Goal: Information Seeking & Learning: Learn about a topic

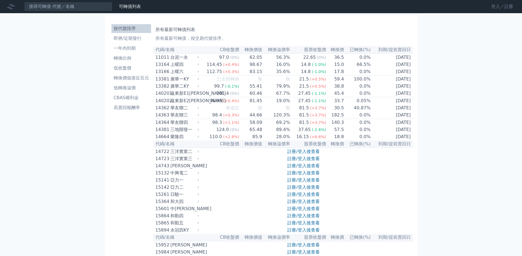
click at [503, 8] on link "登入／註冊" at bounding box center [501, 6] width 31 height 9
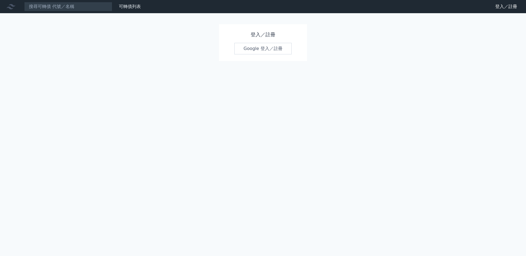
click at [253, 47] on link "Google 登入／註冊" at bounding box center [262, 49] width 57 height 12
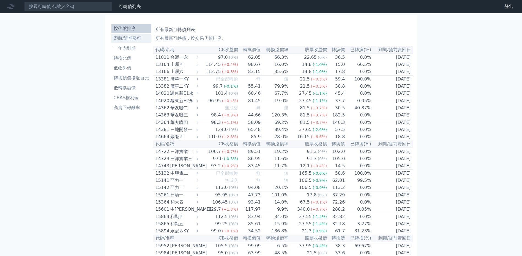
click at [130, 40] on li "即將/近期發行" at bounding box center [131, 38] width 40 height 7
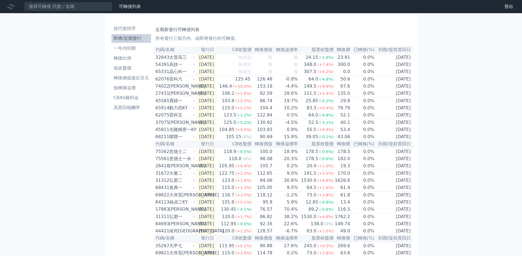
click at [503, 73] on div "可轉債列表 財務數據 可轉債列表 財務數據 登出 登出 按代號排序 即將/近期發行 一年內到期 轉換比例 低收盤價 轉換價值接近百元 低轉換溢價" at bounding box center [261, 194] width 522 height 389
click at [171, 95] on div "[PERSON_NAME]" at bounding box center [181, 93] width 25 height 7
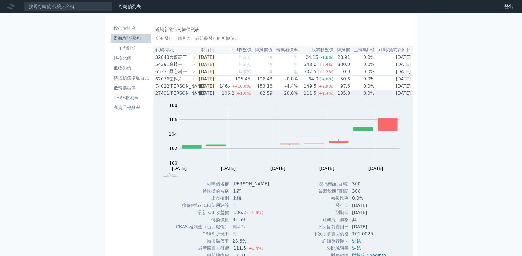
click at [171, 95] on div "[PERSON_NAME]" at bounding box center [181, 93] width 25 height 7
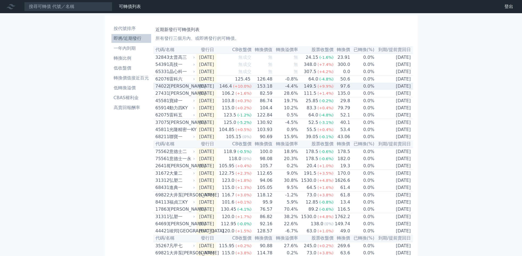
click at [175, 90] on div "[PERSON_NAME]" at bounding box center [181, 86] width 25 height 7
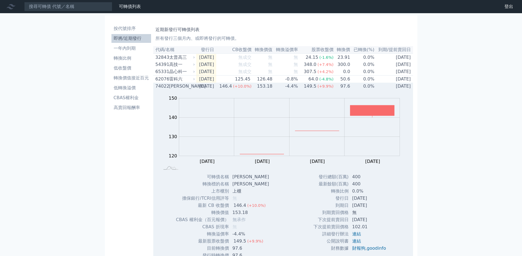
click at [175, 90] on div "[PERSON_NAME]" at bounding box center [181, 86] width 25 height 7
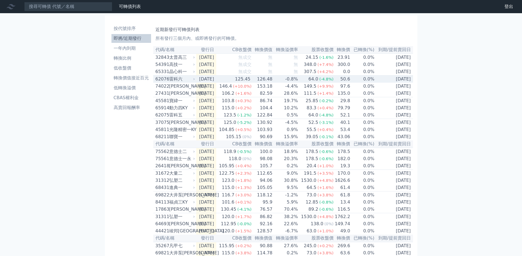
click at [177, 80] on div "雷科六" at bounding box center [181, 79] width 25 height 7
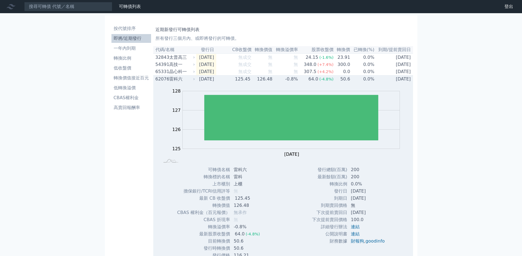
click at [177, 80] on div "雷科六" at bounding box center [181, 79] width 25 height 7
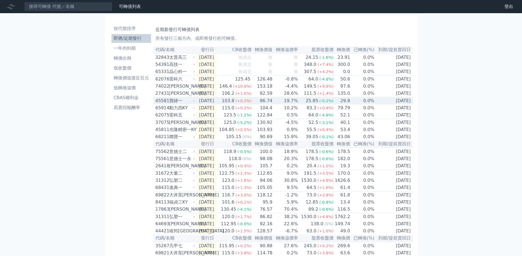
click at [174, 104] on div "寶緯一" at bounding box center [181, 101] width 25 height 7
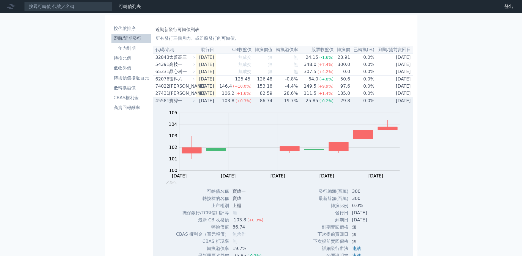
click at [174, 104] on div "寶緯一" at bounding box center [181, 101] width 25 height 7
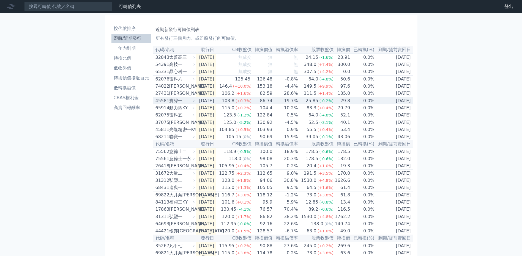
click at [174, 104] on div "寶緯一" at bounding box center [181, 101] width 25 height 7
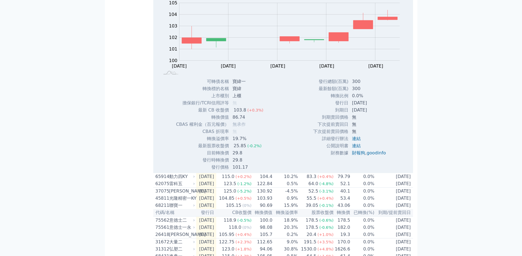
scroll to position [27, 0]
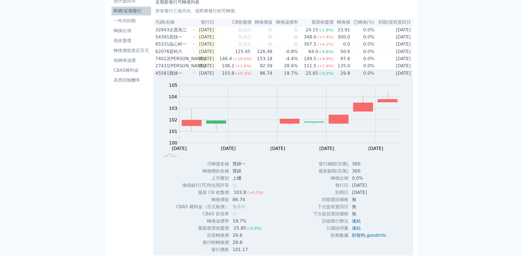
click at [173, 76] on div "寶緯一" at bounding box center [181, 73] width 25 height 7
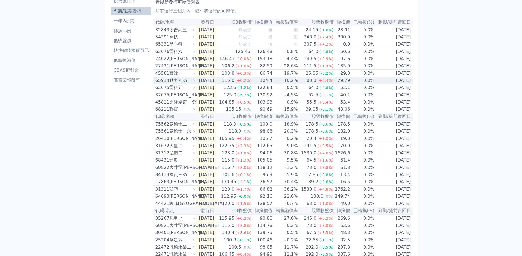
click at [172, 83] on div "動力四KY" at bounding box center [181, 80] width 25 height 7
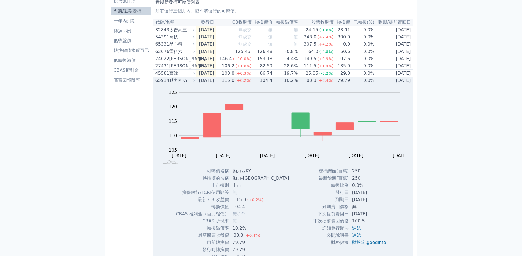
click at [177, 84] on div "動力四KY" at bounding box center [181, 80] width 25 height 7
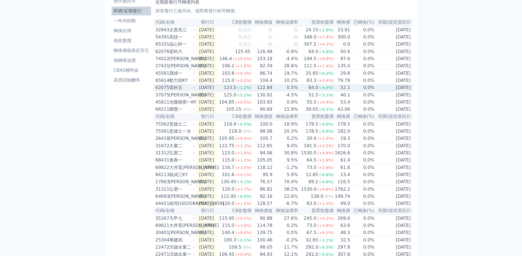
click at [175, 91] on div "雷科五" at bounding box center [181, 87] width 25 height 7
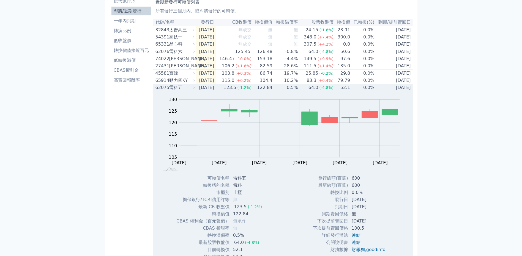
scroll to position [0, 0]
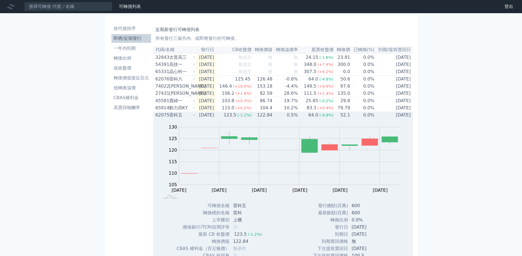
click at [174, 119] on div "雷科五" at bounding box center [181, 115] width 25 height 7
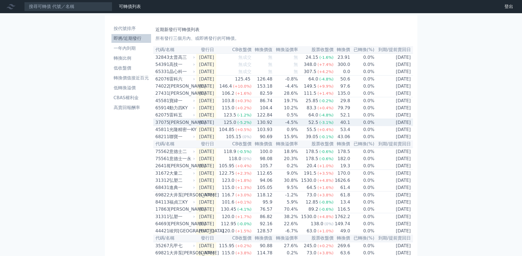
click at [173, 126] on div "[PERSON_NAME]" at bounding box center [181, 122] width 25 height 7
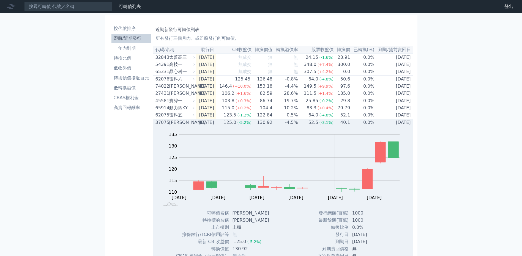
click at [175, 126] on div "[PERSON_NAME]" at bounding box center [181, 122] width 25 height 7
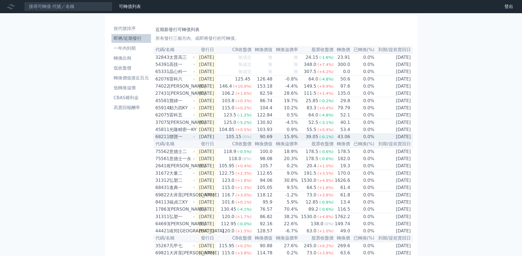
click at [178, 140] on div "聯寶一" at bounding box center [181, 137] width 25 height 7
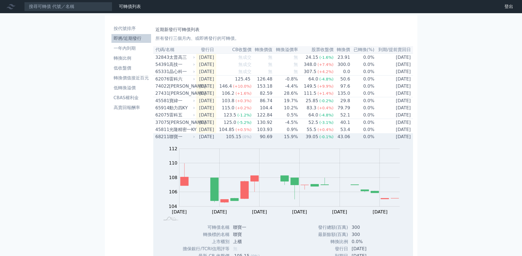
click at [178, 140] on div "聯寶一" at bounding box center [181, 137] width 25 height 7
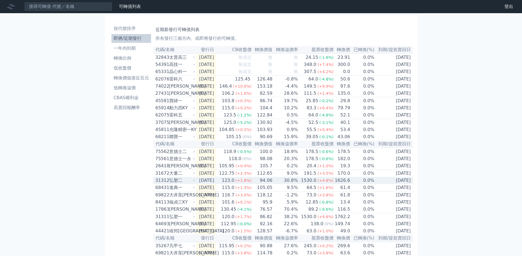
scroll to position [27, 0]
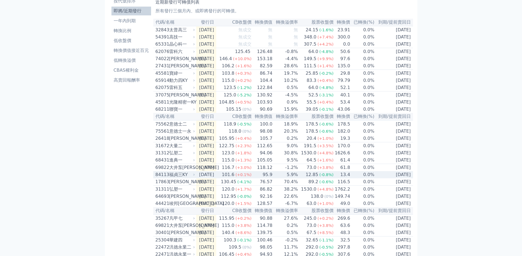
click at [176, 178] on div "福貞三KY" at bounding box center [181, 175] width 25 height 7
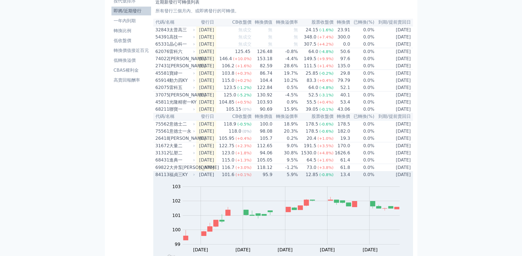
scroll to position [55, 0]
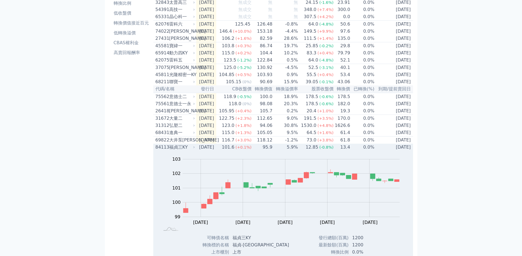
click at [177, 151] on div "福貞三KY" at bounding box center [181, 147] width 25 height 7
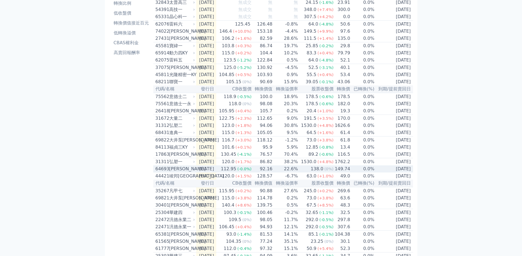
click at [175, 172] on div "[PERSON_NAME]" at bounding box center [181, 169] width 25 height 7
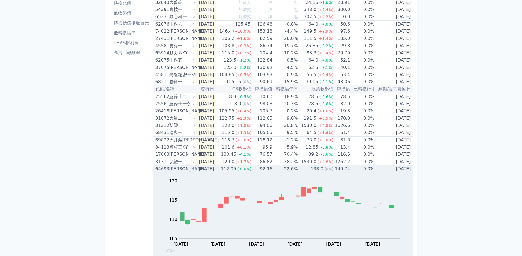
click at [175, 172] on div "[PERSON_NAME]" at bounding box center [181, 169] width 25 height 7
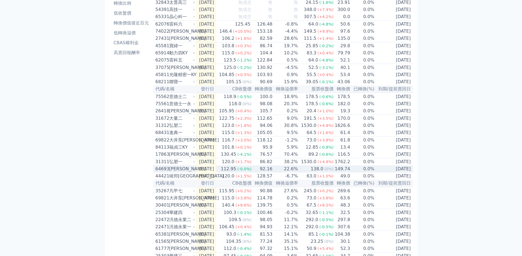
scroll to position [110, 0]
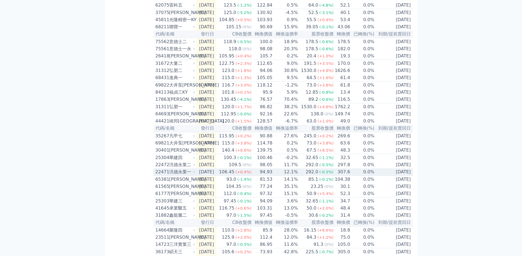
click at [178, 175] on div "汎德永業一" at bounding box center [181, 172] width 25 height 7
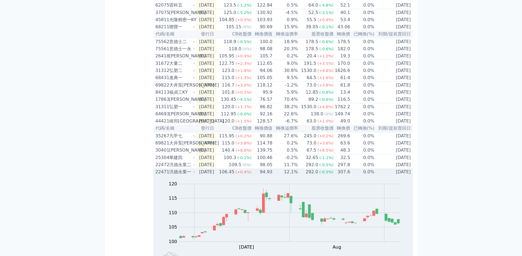
scroll to position [137, 0]
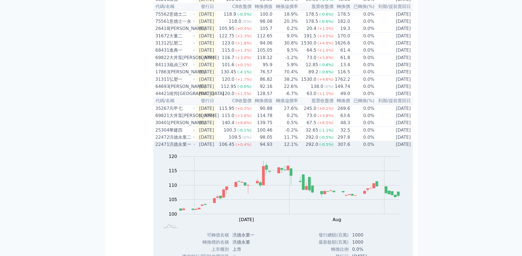
click at [178, 148] on div "汎德永業一" at bounding box center [181, 144] width 25 height 7
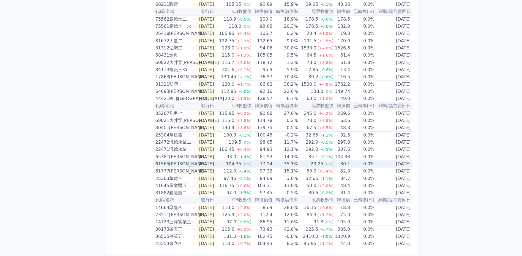
scroll to position [158, 0]
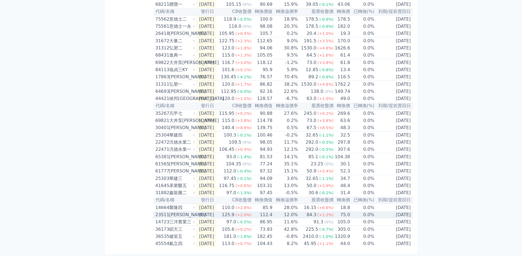
click at [178, 213] on div "[PERSON_NAME]" at bounding box center [181, 215] width 25 height 7
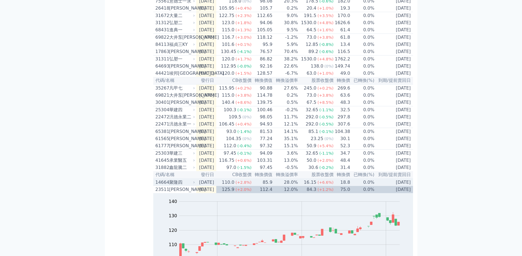
scroll to position [213, 0]
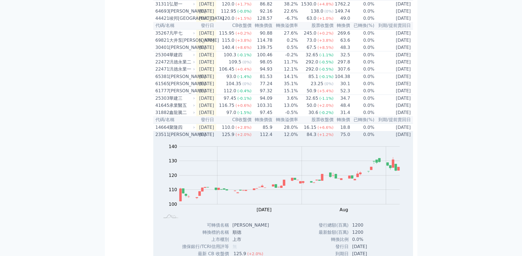
click at [174, 138] on div "[PERSON_NAME]" at bounding box center [181, 134] width 25 height 7
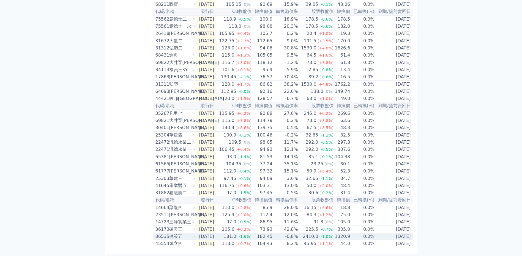
click at [177, 235] on div "健策五" at bounding box center [181, 236] width 25 height 7
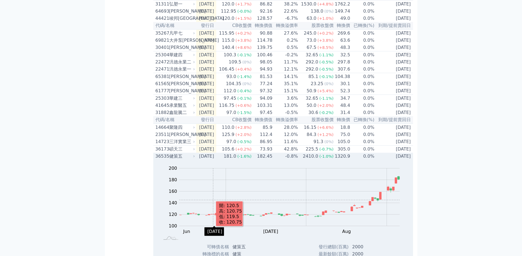
scroll to position [268, 0]
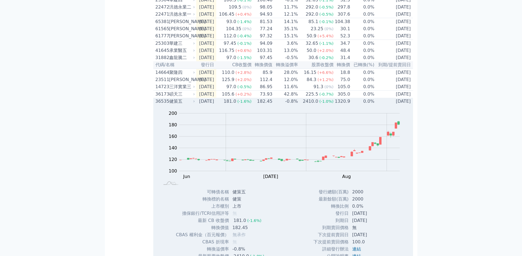
click at [177, 105] on div "健策五" at bounding box center [181, 101] width 25 height 7
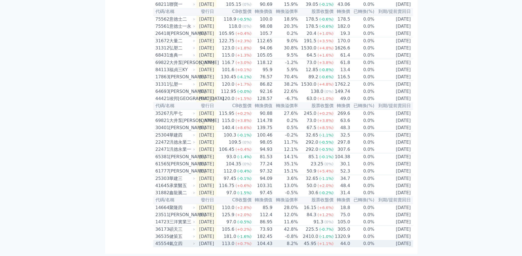
click at [177, 243] on div "氣立四" at bounding box center [181, 244] width 25 height 7
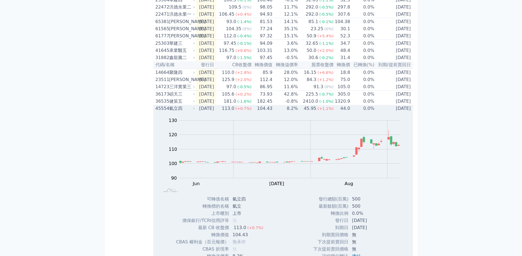
scroll to position [337, 0]
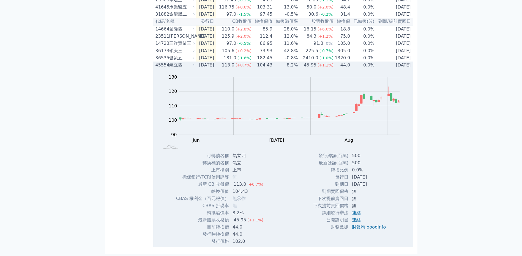
click at [173, 67] on div "氣立四" at bounding box center [181, 65] width 25 height 7
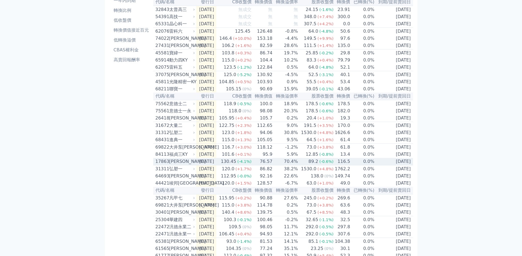
scroll to position [0, 0]
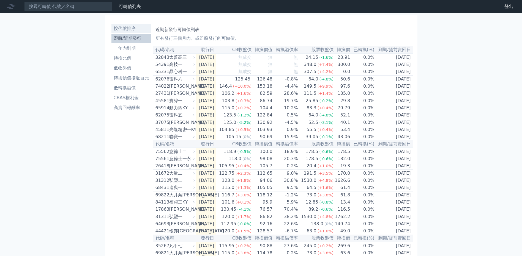
click at [122, 27] on li "按代號排序" at bounding box center [131, 28] width 40 height 7
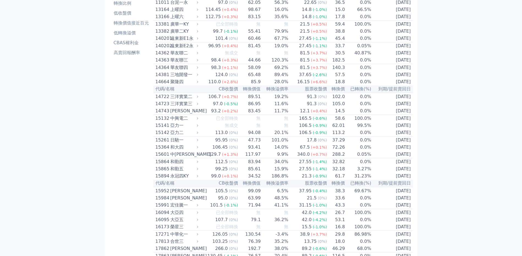
scroll to position [82, 0]
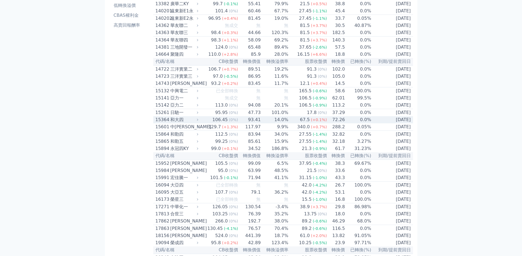
click at [175, 123] on div "和大四" at bounding box center [183, 120] width 27 height 7
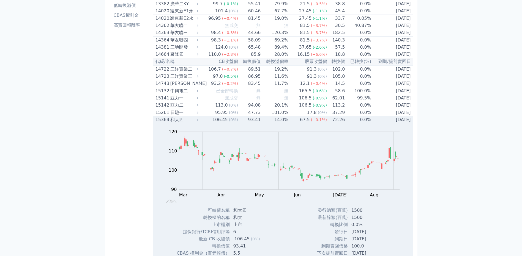
click at [175, 123] on div "和大四" at bounding box center [183, 120] width 27 height 7
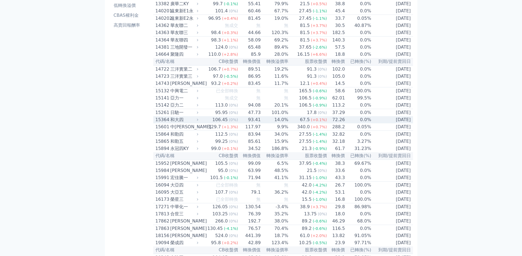
scroll to position [110, 0]
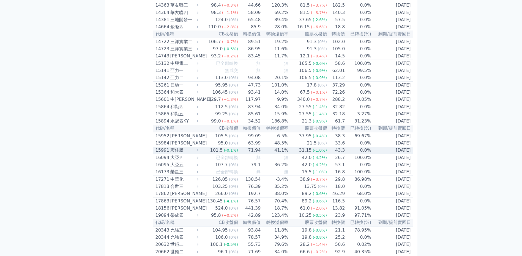
click at [176, 154] on div "宏佳騰一" at bounding box center [183, 150] width 27 height 7
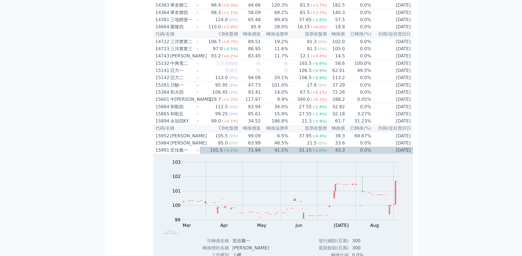
drag, startPoint x: 459, startPoint y: 95, endPoint x: 462, endPoint y: 93, distance: 3.6
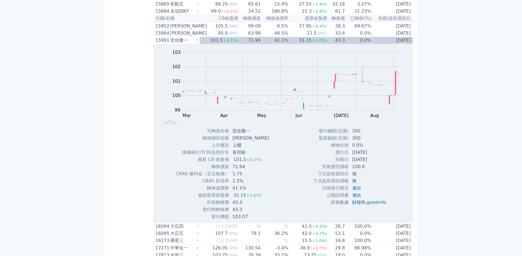
scroll to position [192, 0]
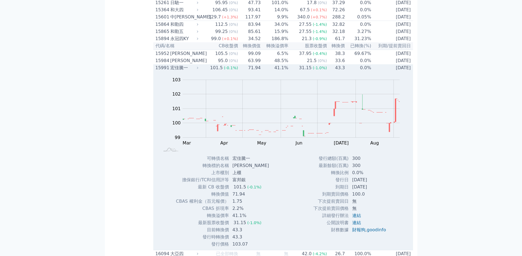
click at [181, 71] on div "宏佳騰一" at bounding box center [183, 68] width 27 height 7
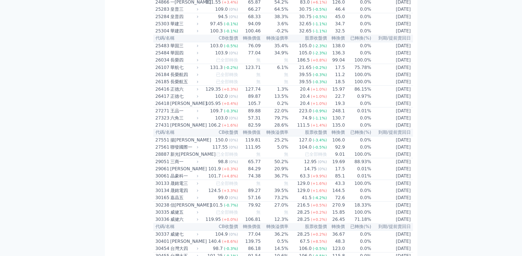
scroll to position [687, 0]
